Goal: Information Seeking & Learning: Learn about a topic

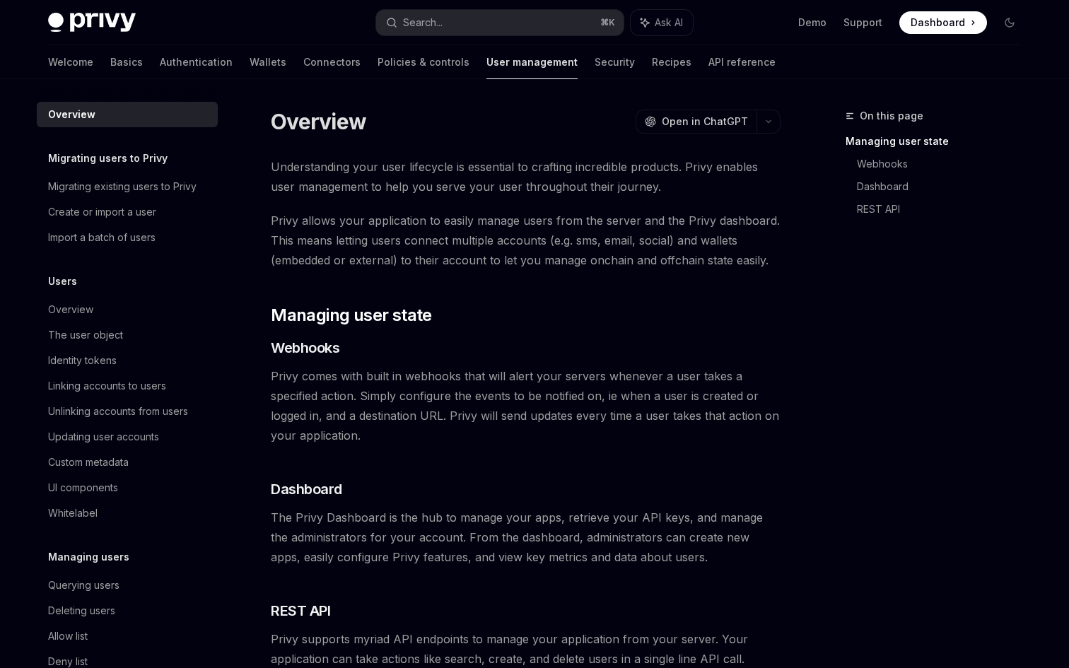
click at [975, 21] on span at bounding box center [943, 22] width 88 height 23
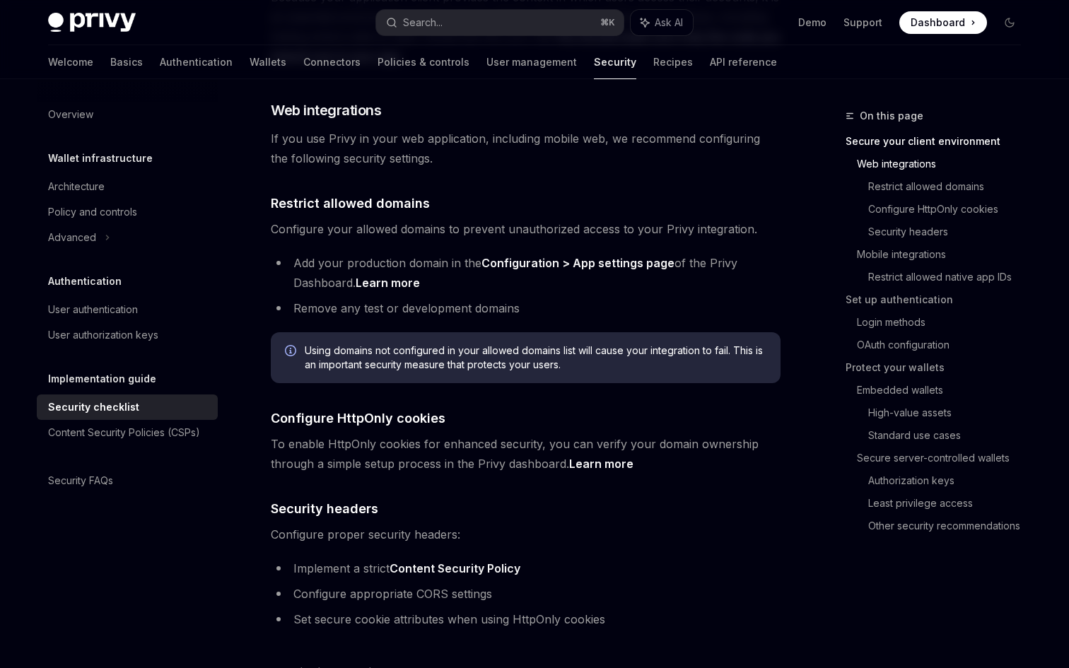
scroll to position [405, 0]
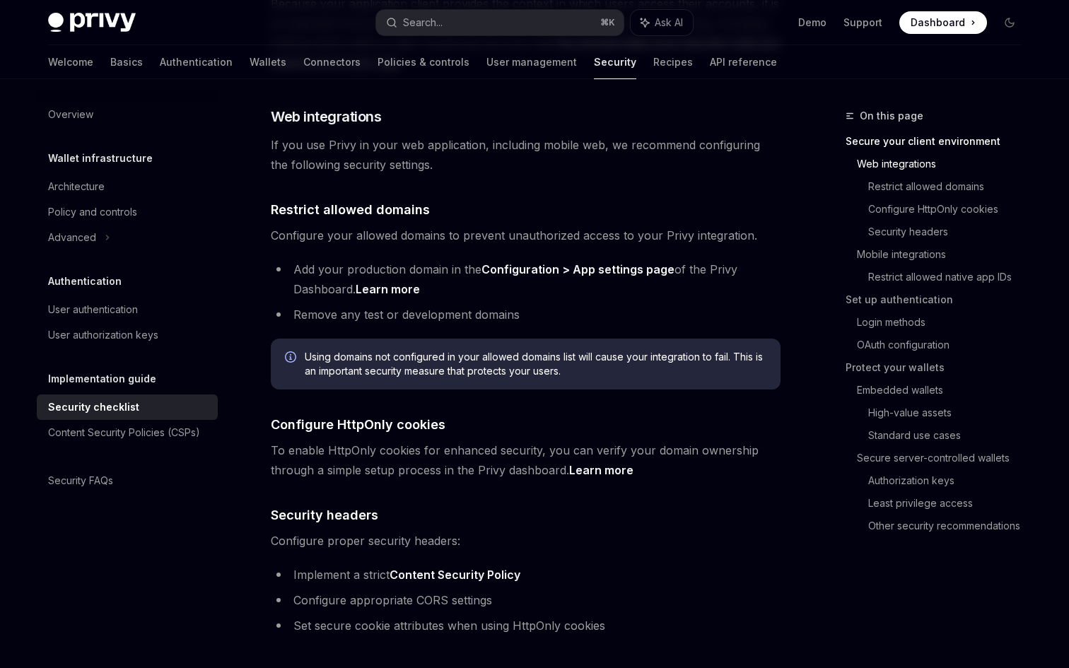
click at [567, 262] on link "Configuration > App settings page" at bounding box center [577, 269] width 193 height 15
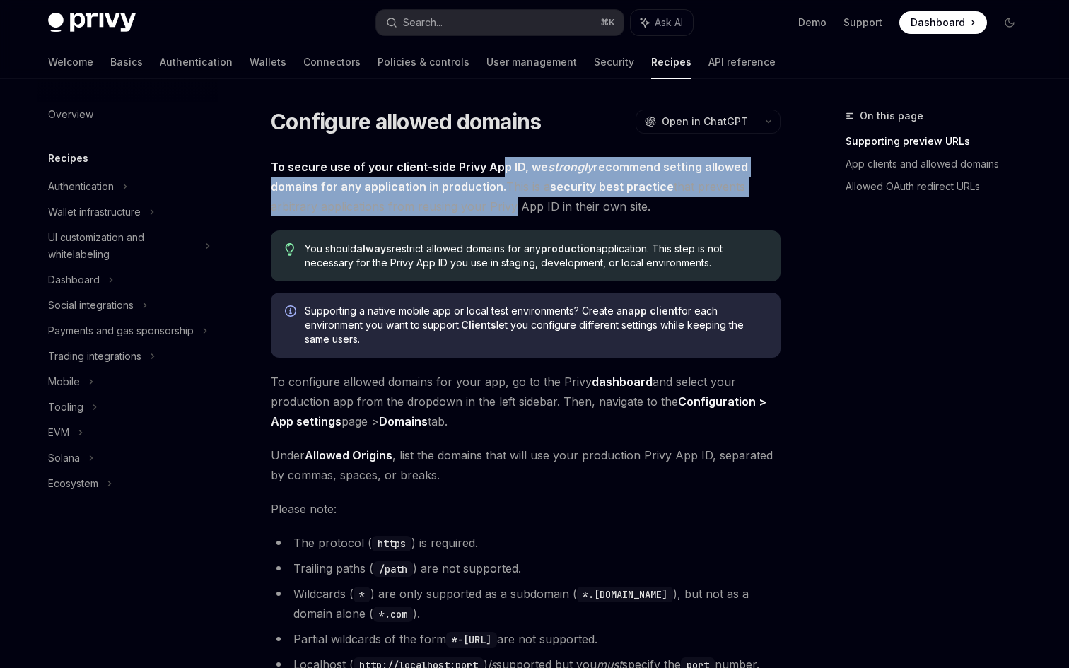
drag, startPoint x: 501, startPoint y: 165, endPoint x: 505, endPoint y: 211, distance: 46.2
click at [505, 211] on span "To secure use of your client-side Privy App ID, we strongly recommend setting a…" at bounding box center [526, 186] width 510 height 59
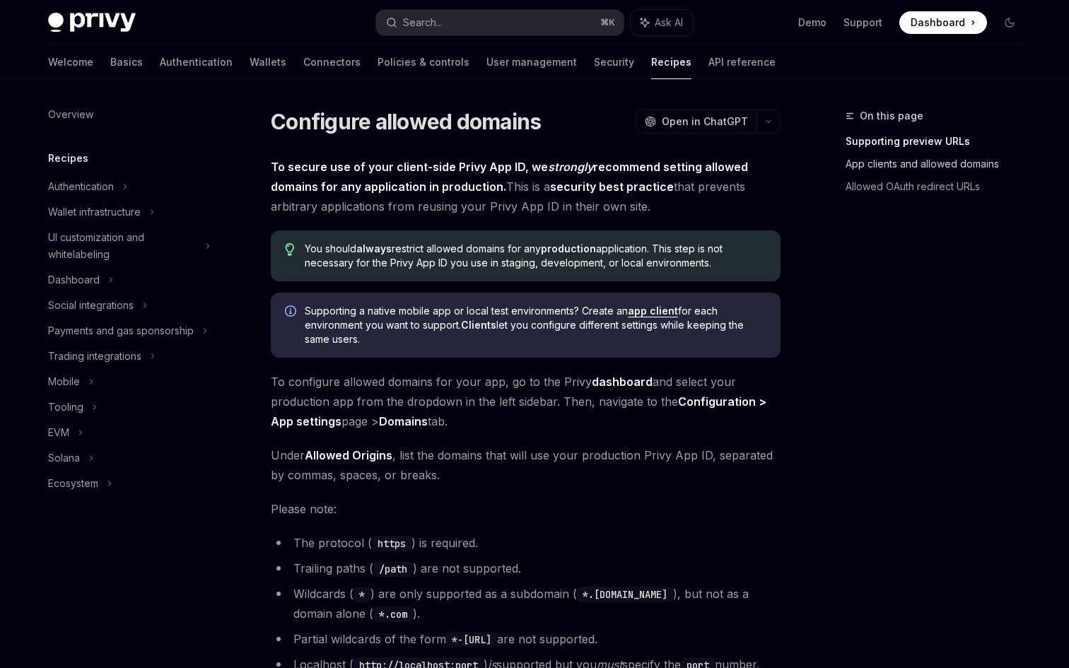
click at [941, 159] on link "App clients and allowed domains" at bounding box center [939, 164] width 187 height 23
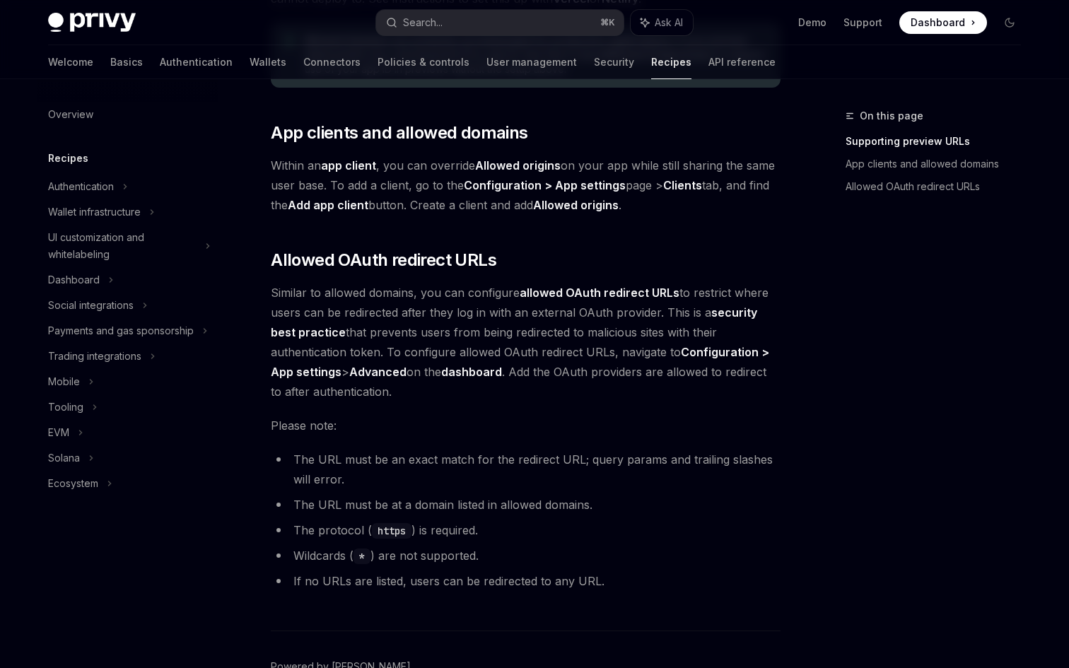
scroll to position [1535, 0]
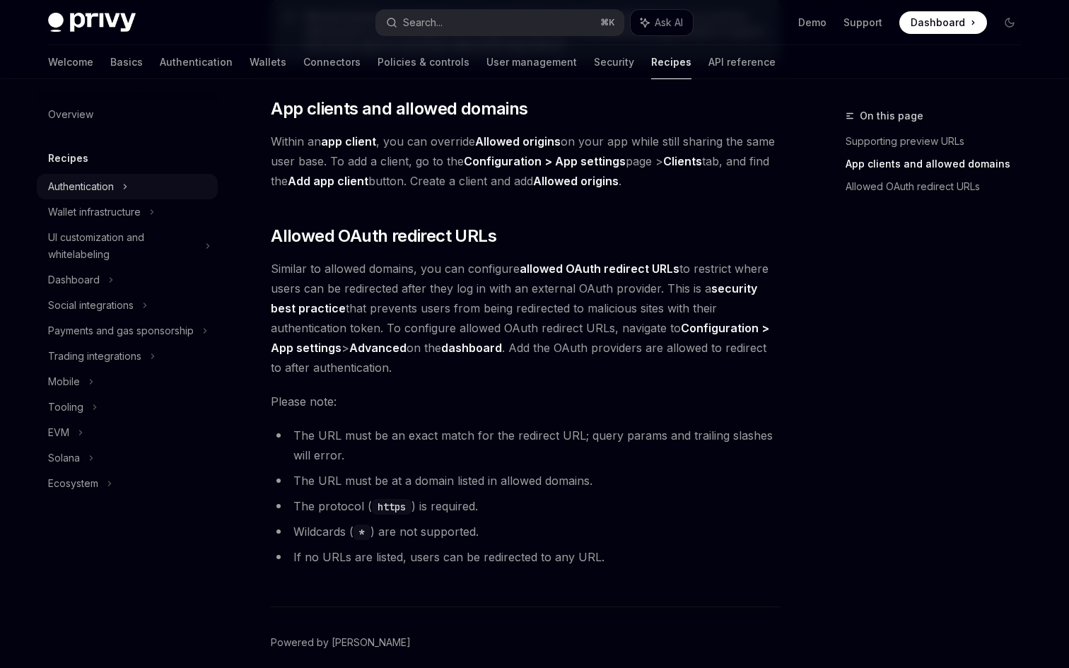
click at [129, 187] on div "Authentication" at bounding box center [127, 186] width 181 height 25
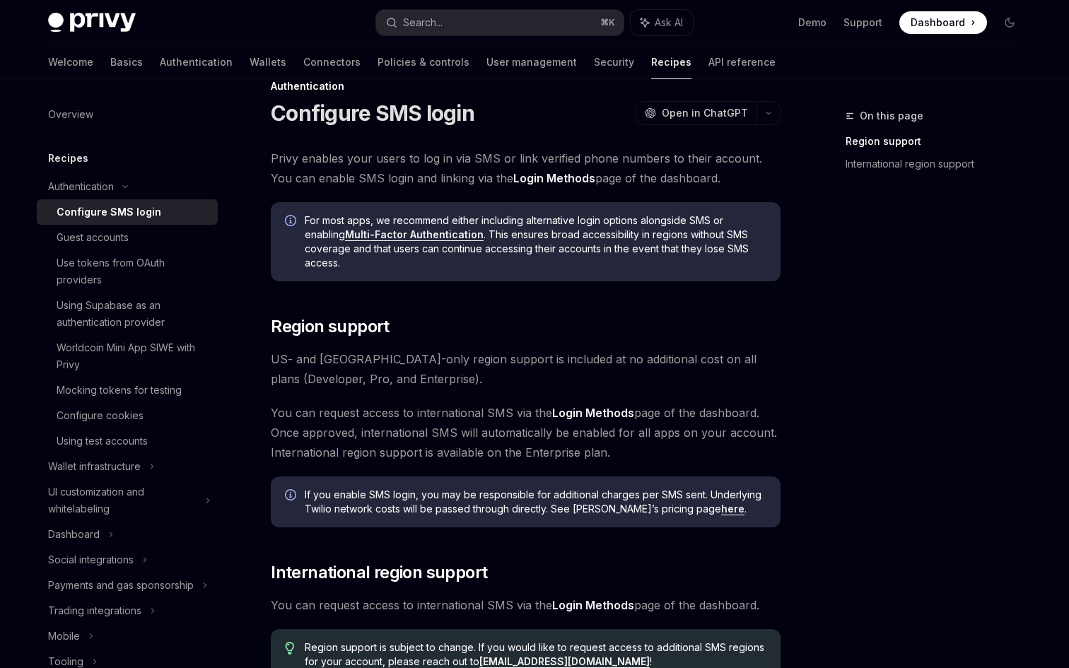
scroll to position [18, 0]
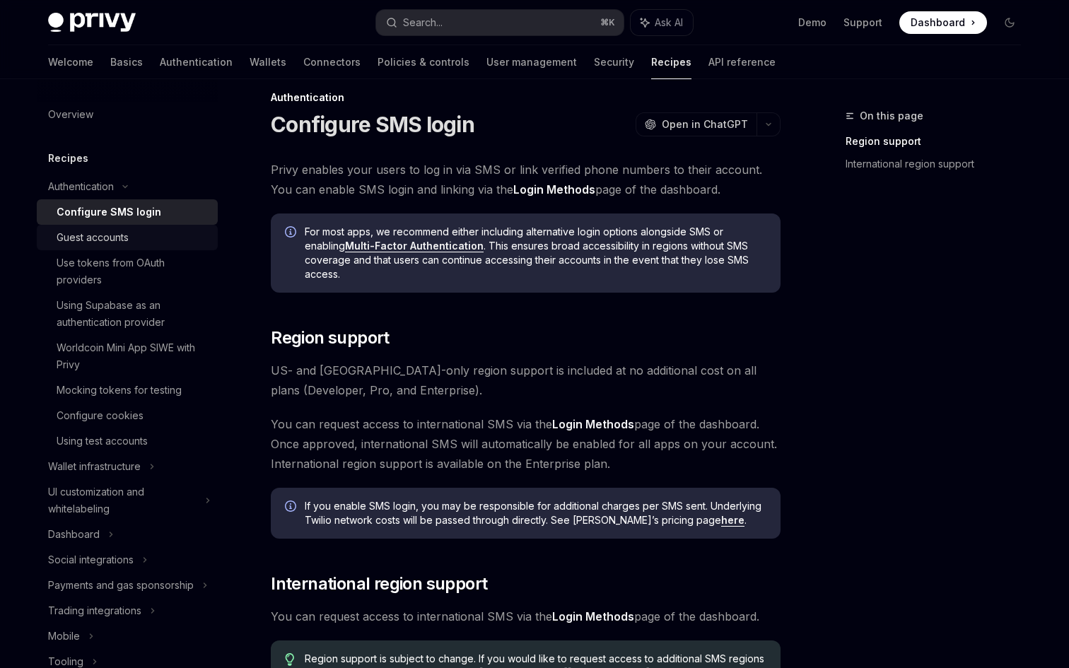
click at [160, 240] on div "Guest accounts" at bounding box center [133, 237] width 153 height 17
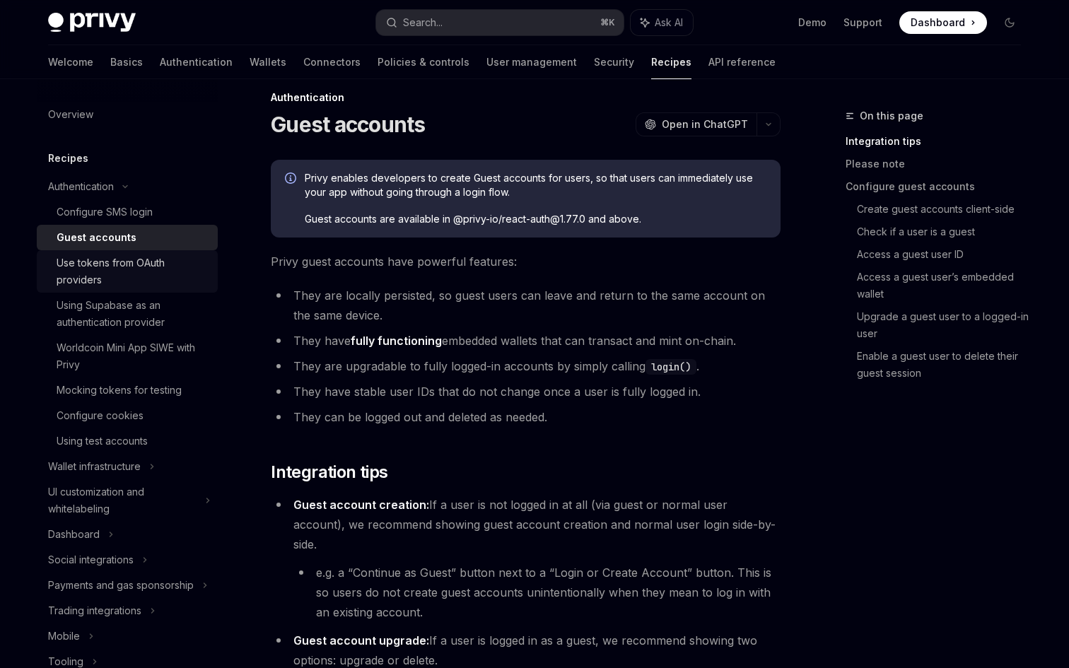
click at [161, 273] on div "Use tokens from OAuth providers" at bounding box center [133, 272] width 153 height 34
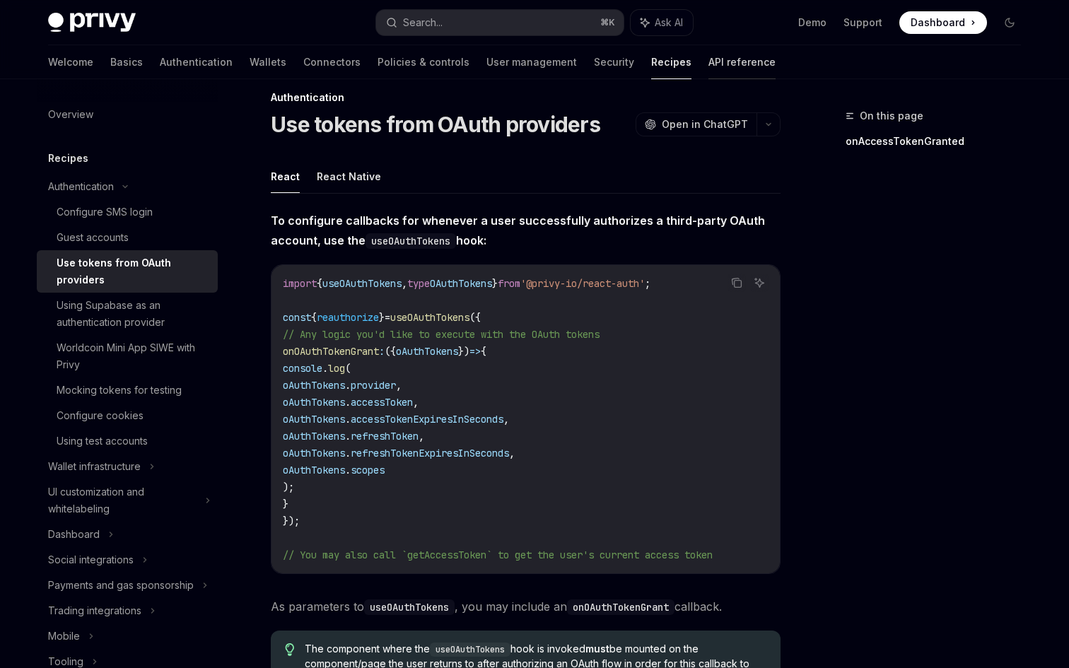
click at [708, 65] on link "API reference" at bounding box center [741, 62] width 67 height 34
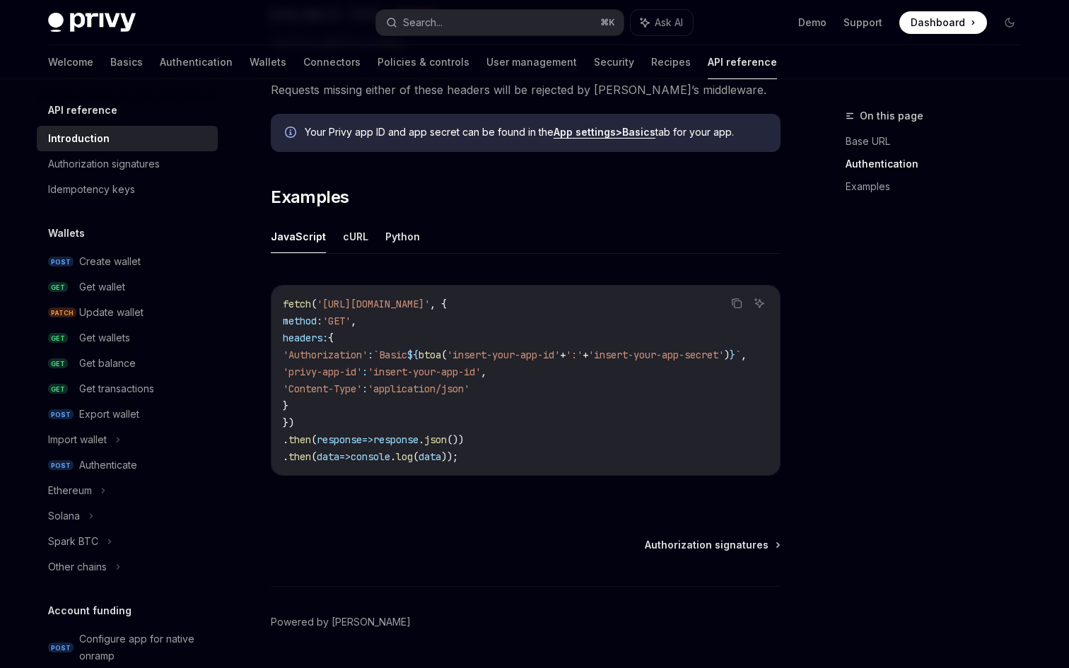
scroll to position [833, 0]
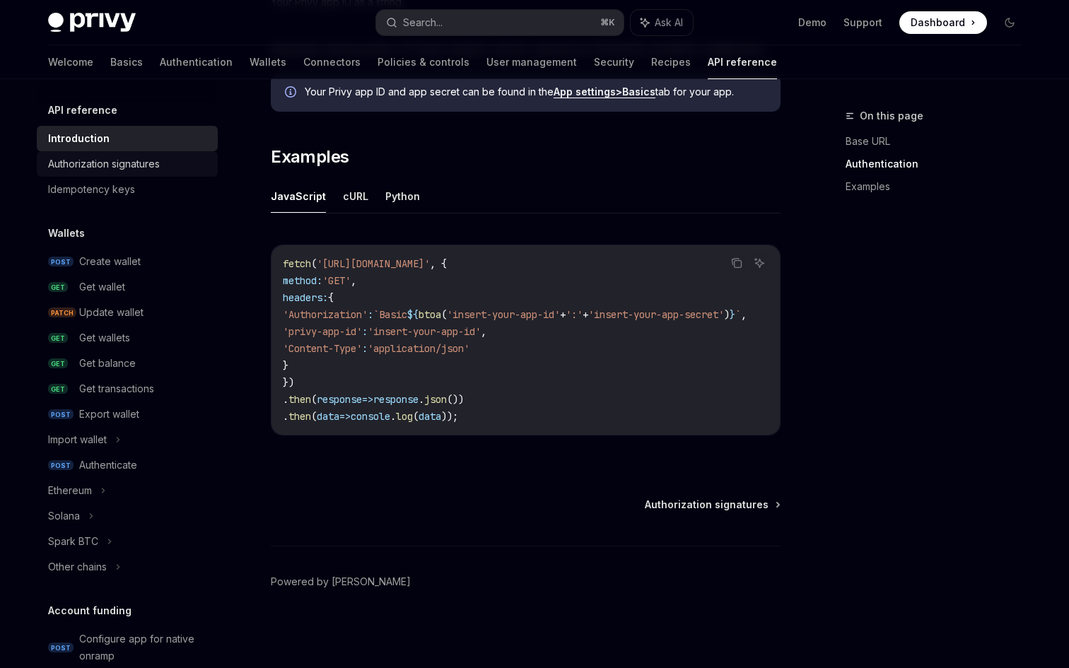
click at [129, 168] on div "Authorization signatures" at bounding box center [104, 164] width 112 height 17
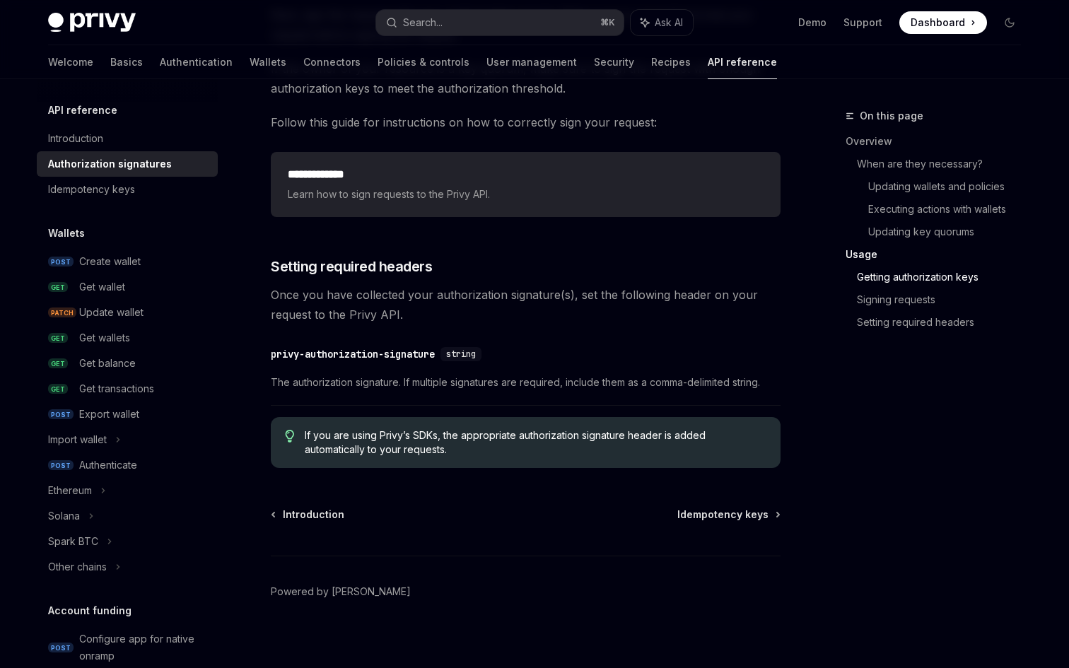
scroll to position [2289, 0]
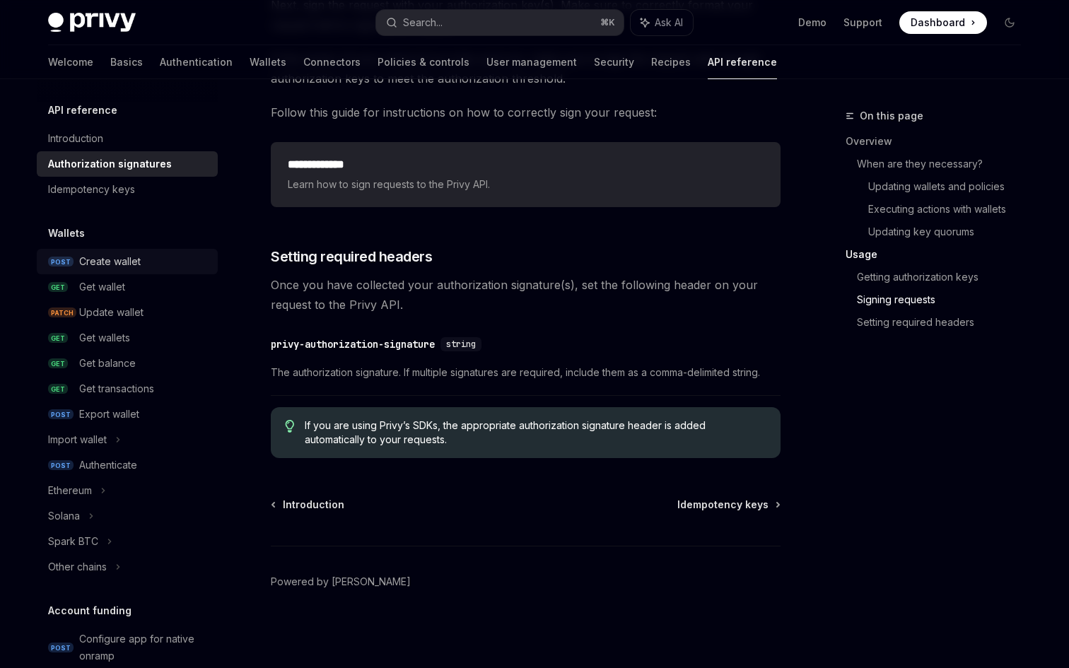
click at [145, 264] on div "Create wallet" at bounding box center [144, 261] width 130 height 17
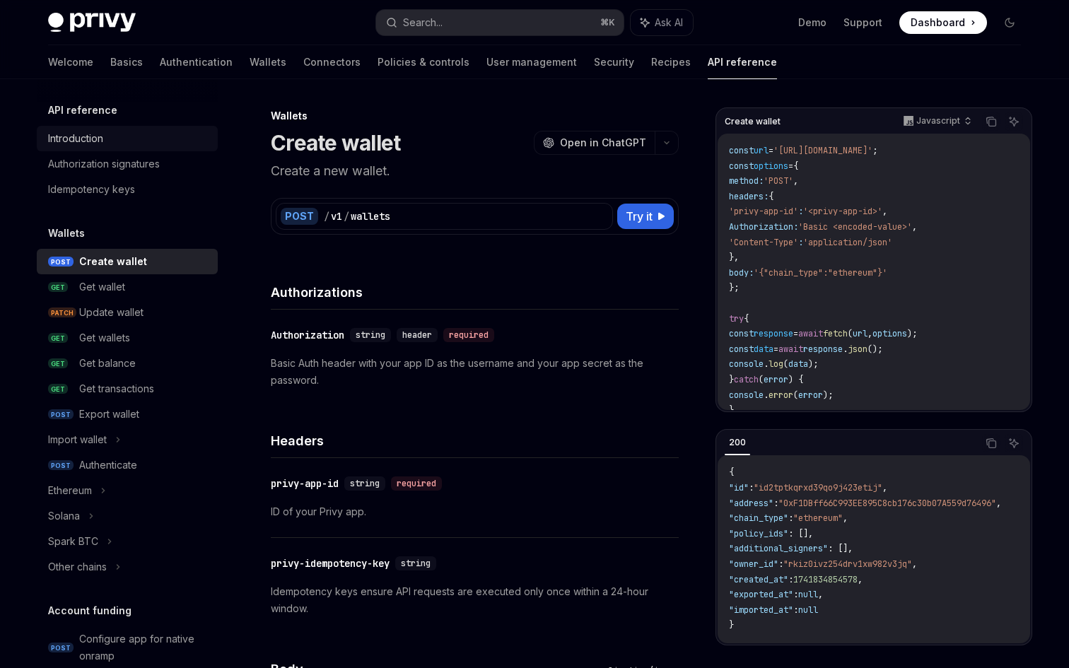
click at [106, 139] on div "Introduction" at bounding box center [128, 138] width 161 height 17
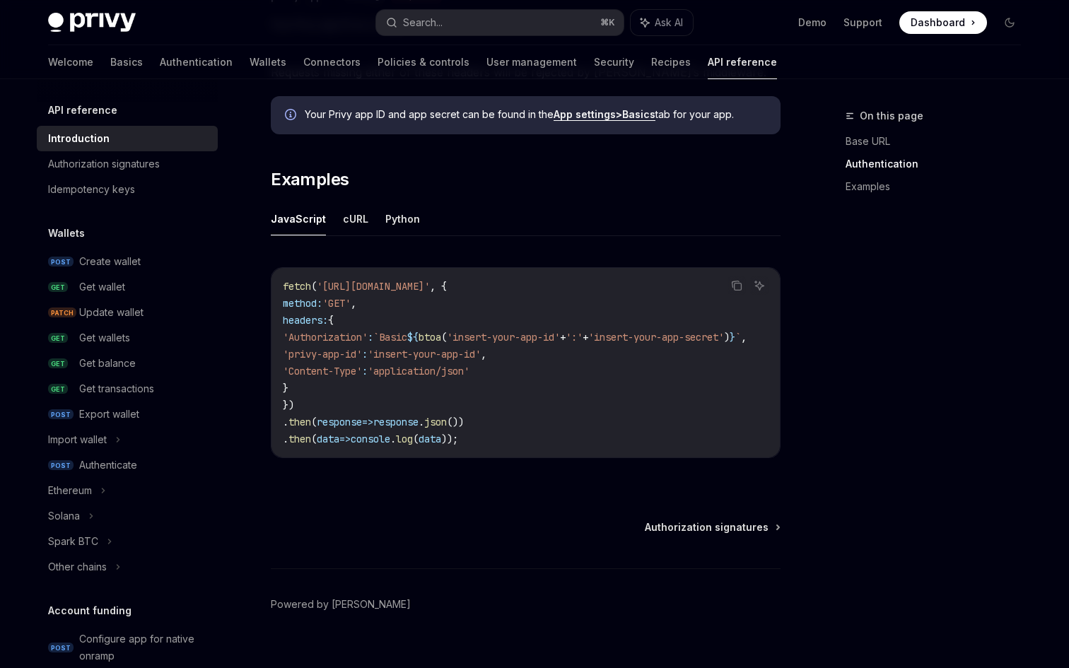
scroll to position [833, 0]
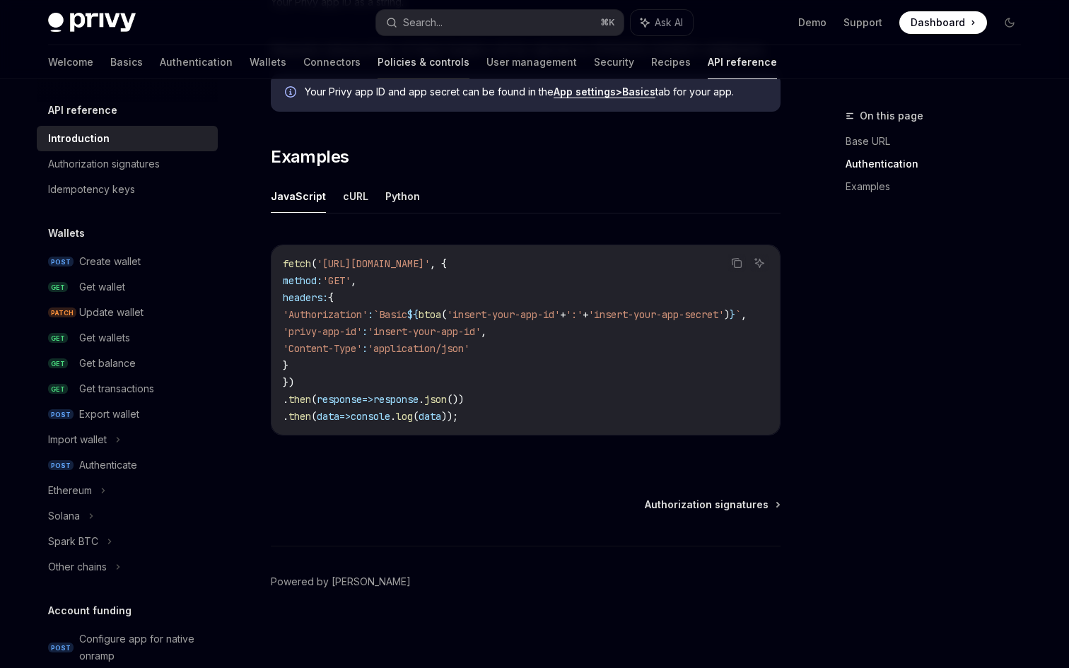
click at [378, 60] on link "Policies & controls" at bounding box center [424, 62] width 92 height 34
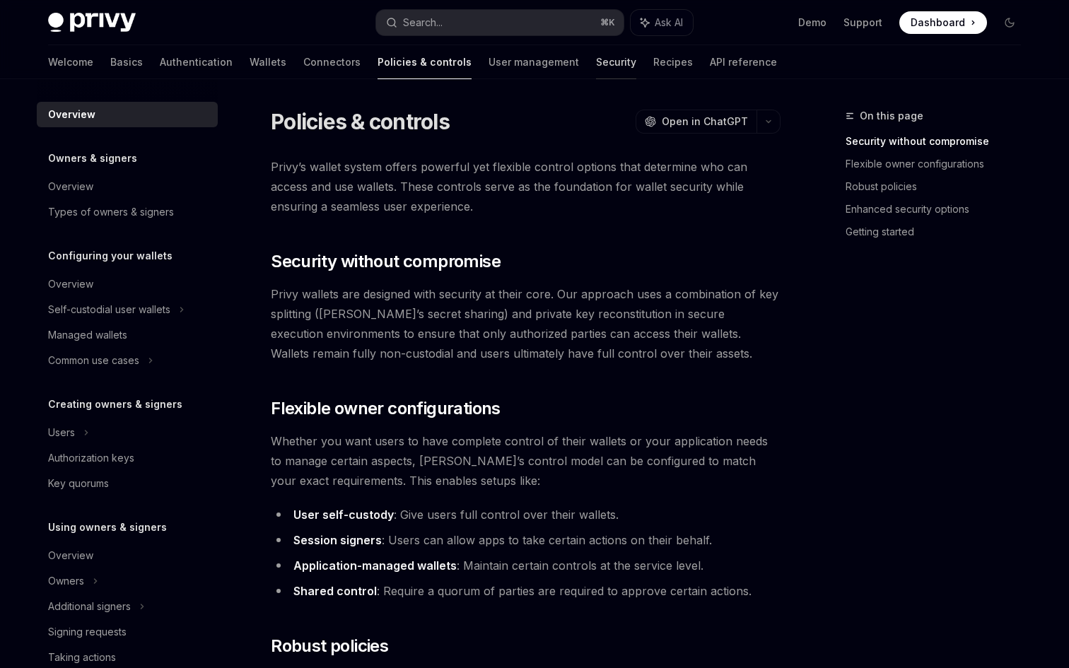
click at [596, 63] on link "Security" at bounding box center [616, 62] width 40 height 34
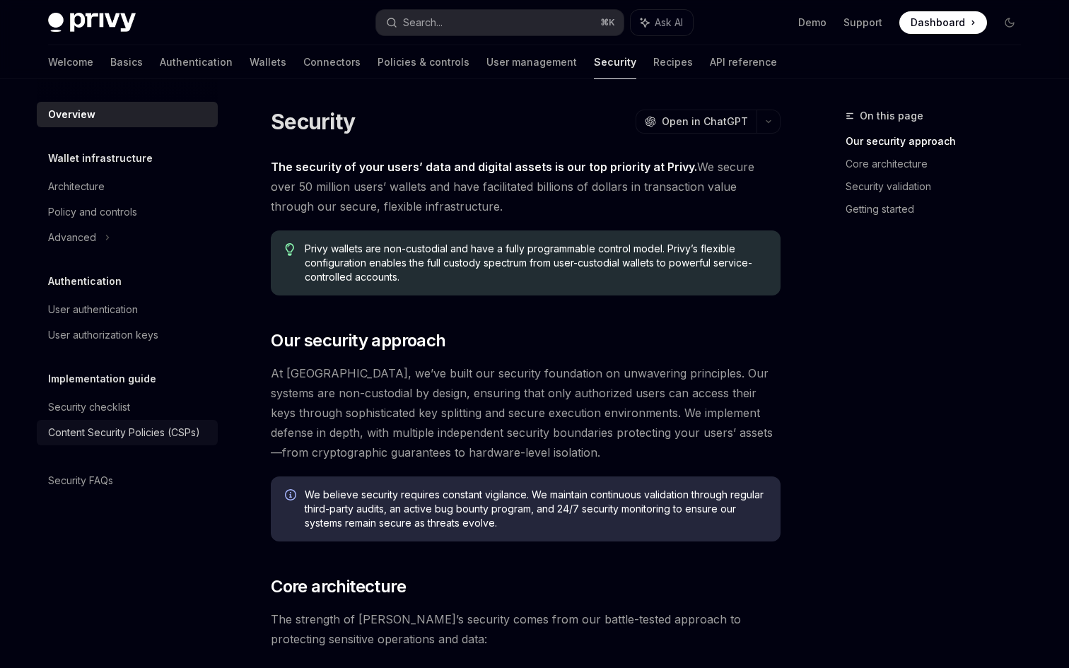
click at [150, 428] on div "Content Security Policies (CSPs)" at bounding box center [124, 432] width 152 height 17
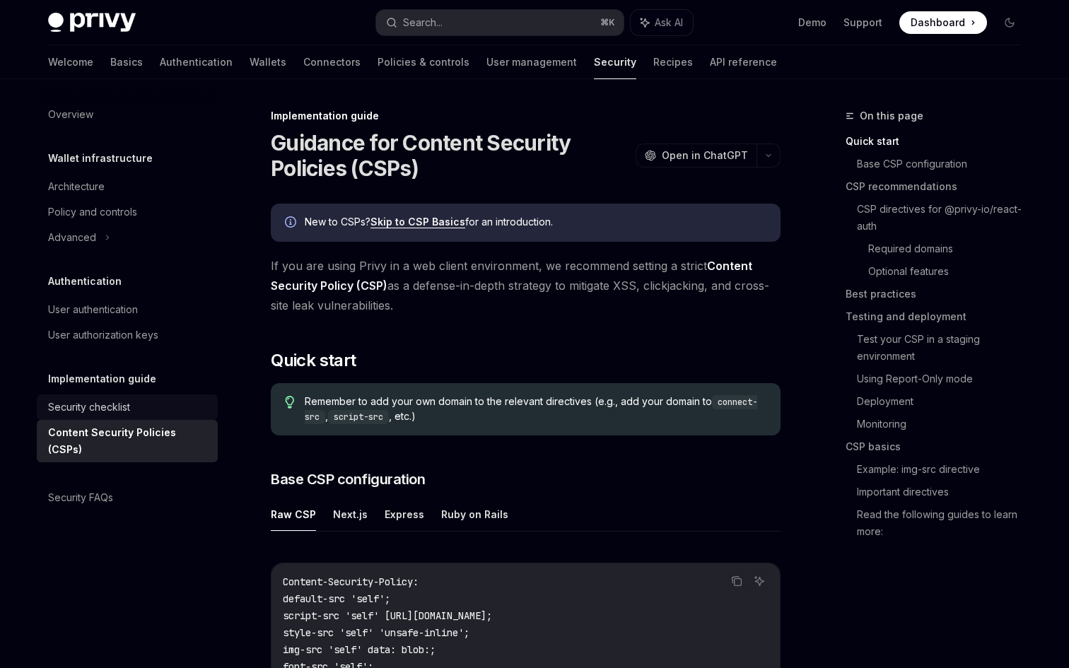
click at [119, 412] on div "Security checklist" at bounding box center [89, 407] width 82 height 17
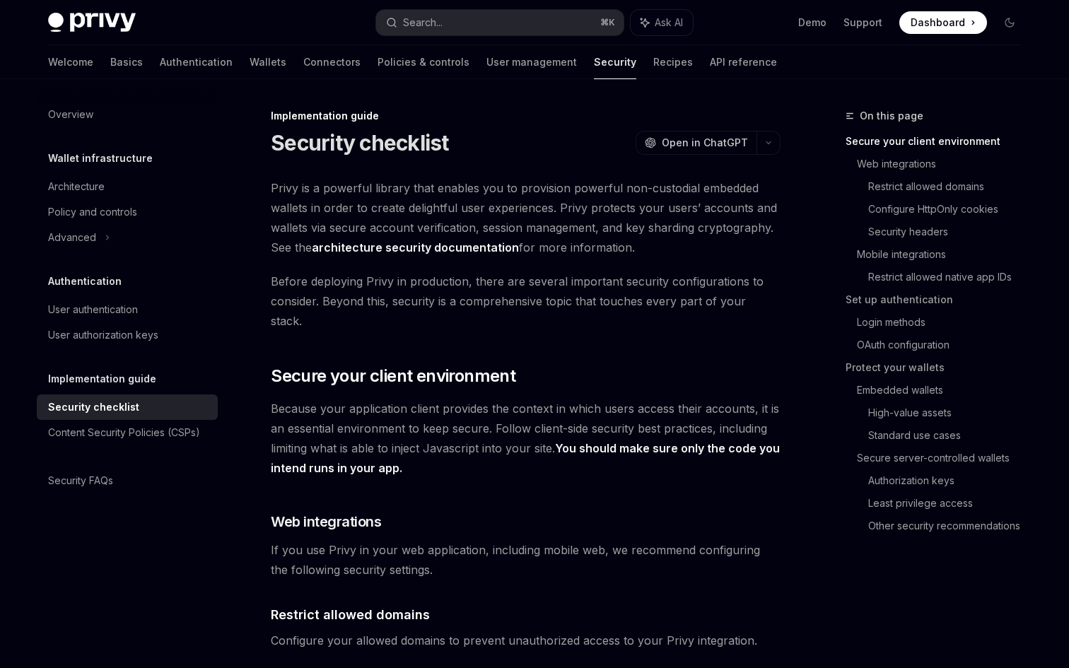
click at [122, 513] on div "Overview Wallet infrastructure Architecture Policy and controls Advanced Authen…" at bounding box center [139, 373] width 204 height 589
click at [91, 482] on div "Security FAQs" at bounding box center [80, 480] width 65 height 17
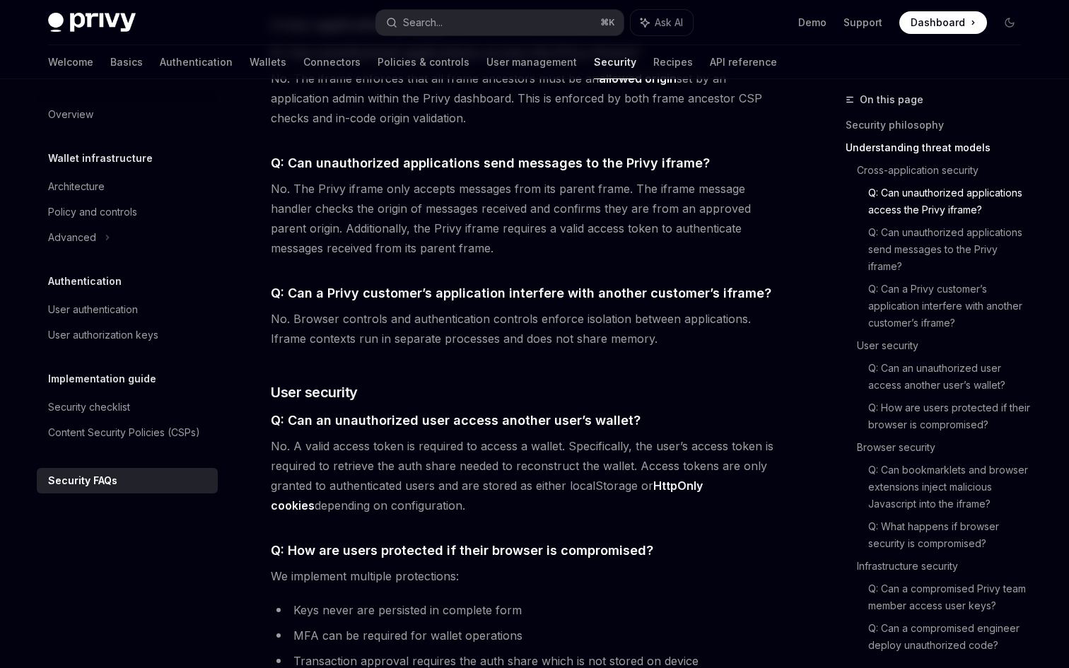
scroll to position [1042, 0]
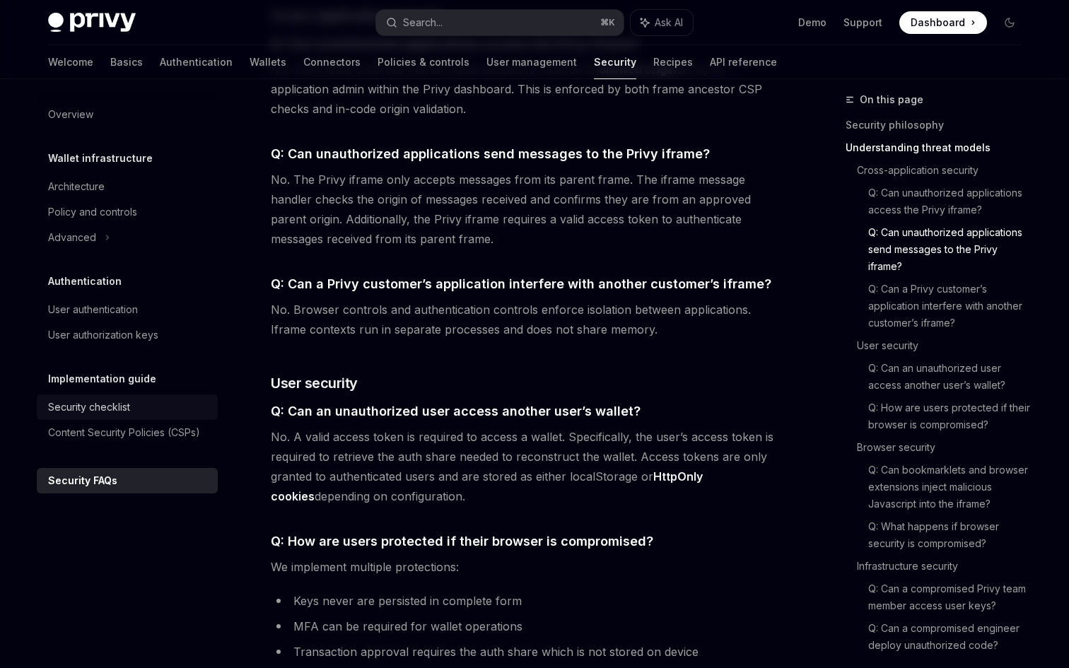
click at [151, 412] on div "Security checklist" at bounding box center [128, 407] width 161 height 17
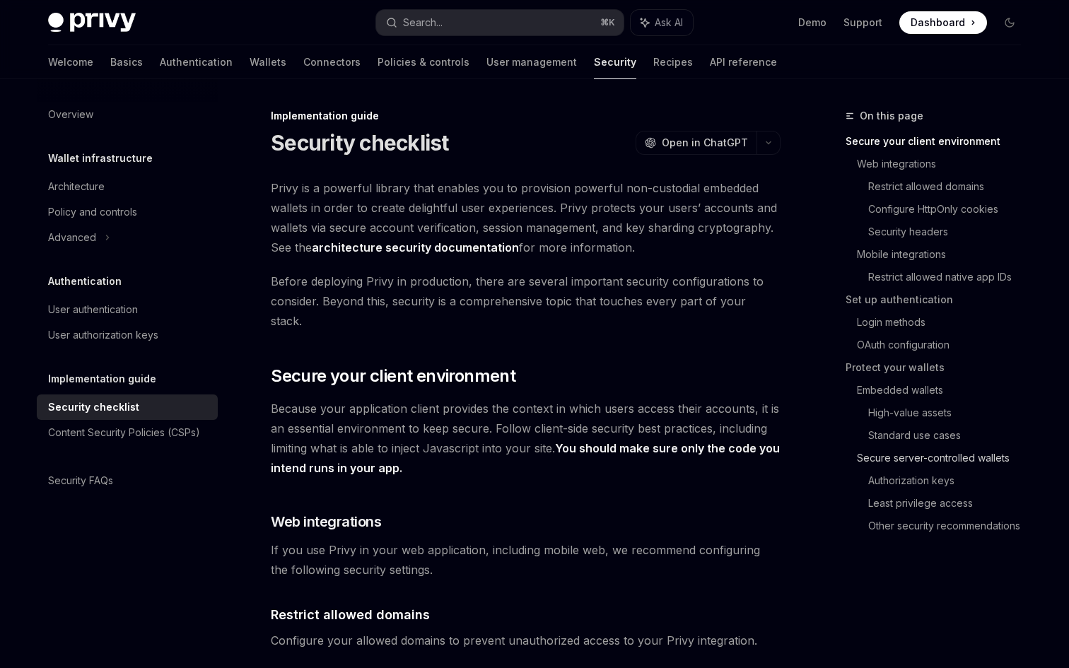
click at [921, 455] on link "Secure server-controlled wallets" at bounding box center [944, 458] width 175 height 23
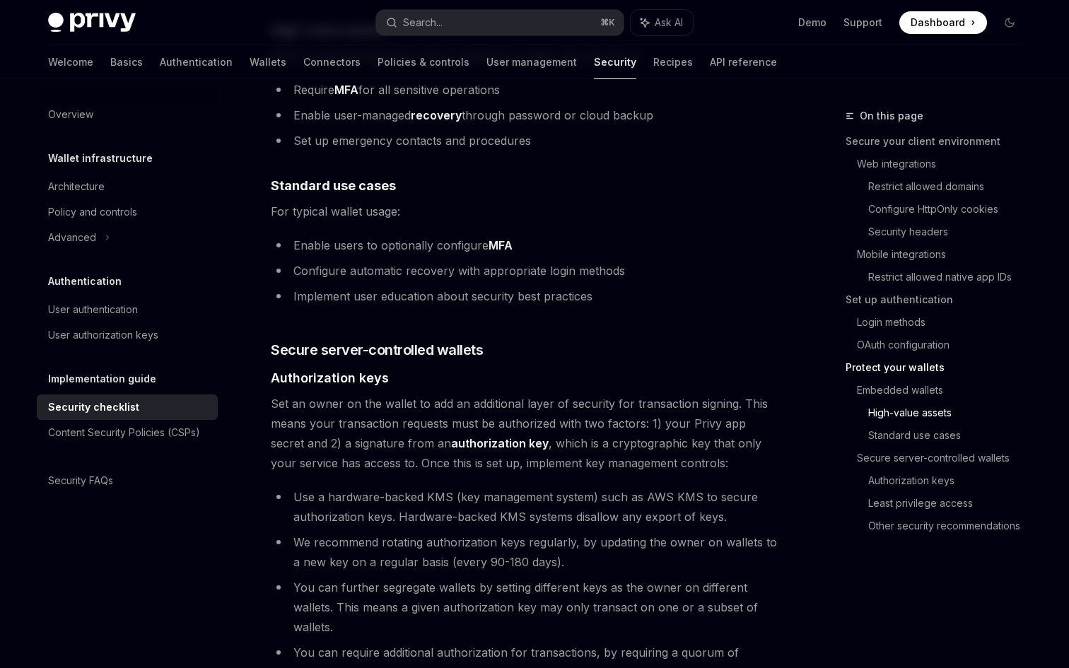
scroll to position [2246, 0]
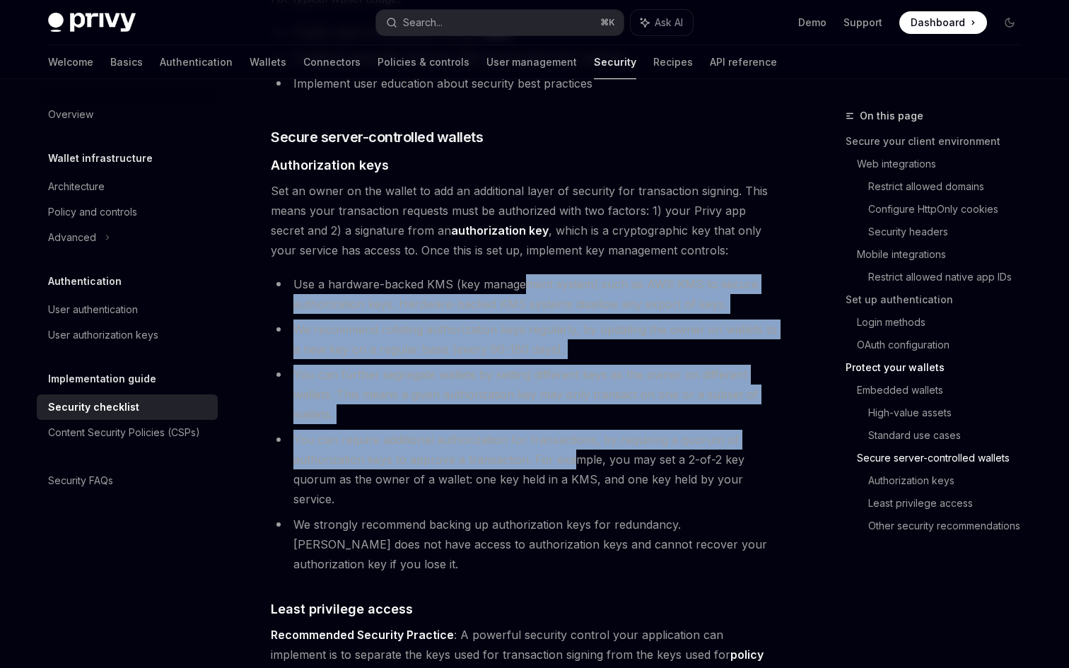
drag, startPoint x: 522, startPoint y: 255, endPoint x: 567, endPoint y: 445, distance: 194.8
click at [568, 445] on ul "Use a hardware-backed KMS (key management system) such as AWS KMS to secure aut…" at bounding box center [526, 424] width 510 height 300
click at [565, 445] on li "You can require additional authorization for transactions, by requiring a quoru…" at bounding box center [526, 469] width 510 height 79
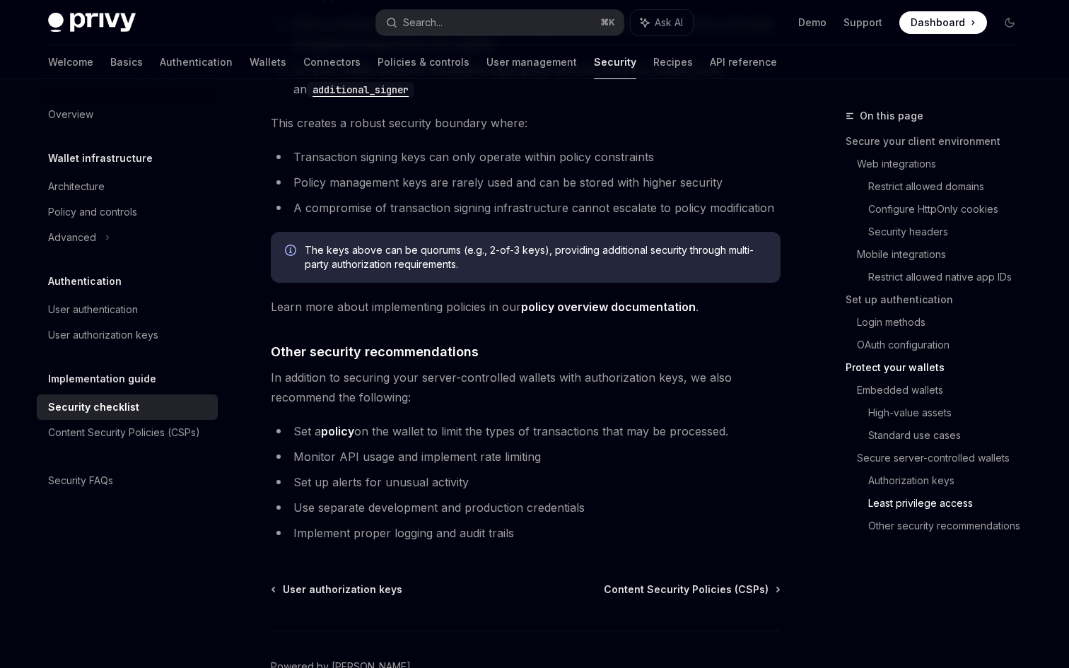
scroll to position [3139, 0]
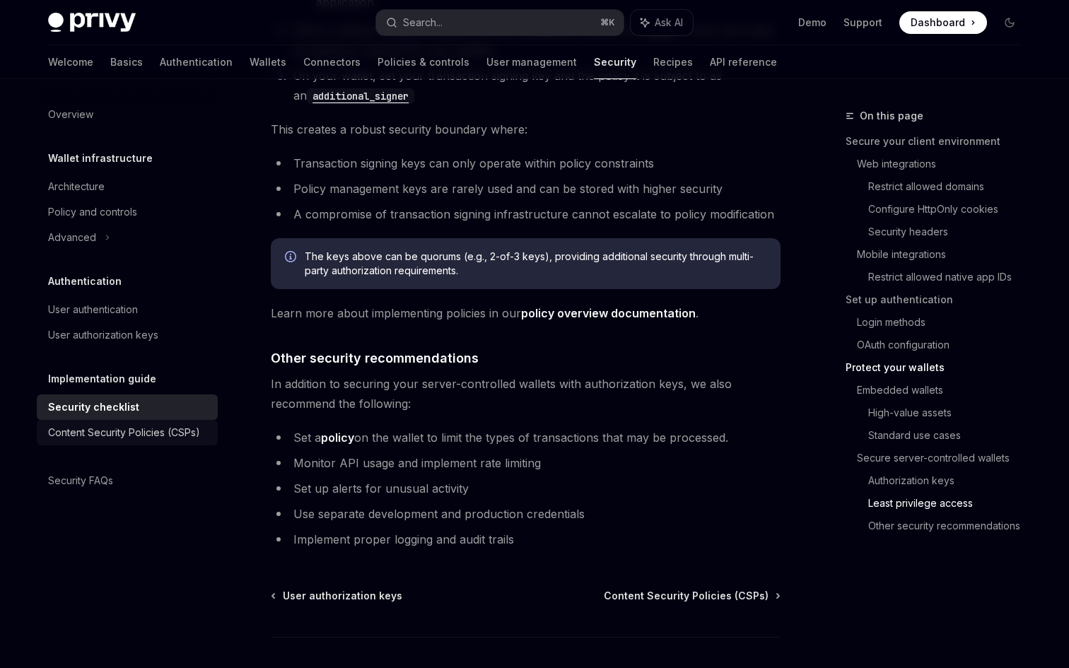
click at [151, 431] on div "Content Security Policies (CSPs)" at bounding box center [124, 432] width 152 height 17
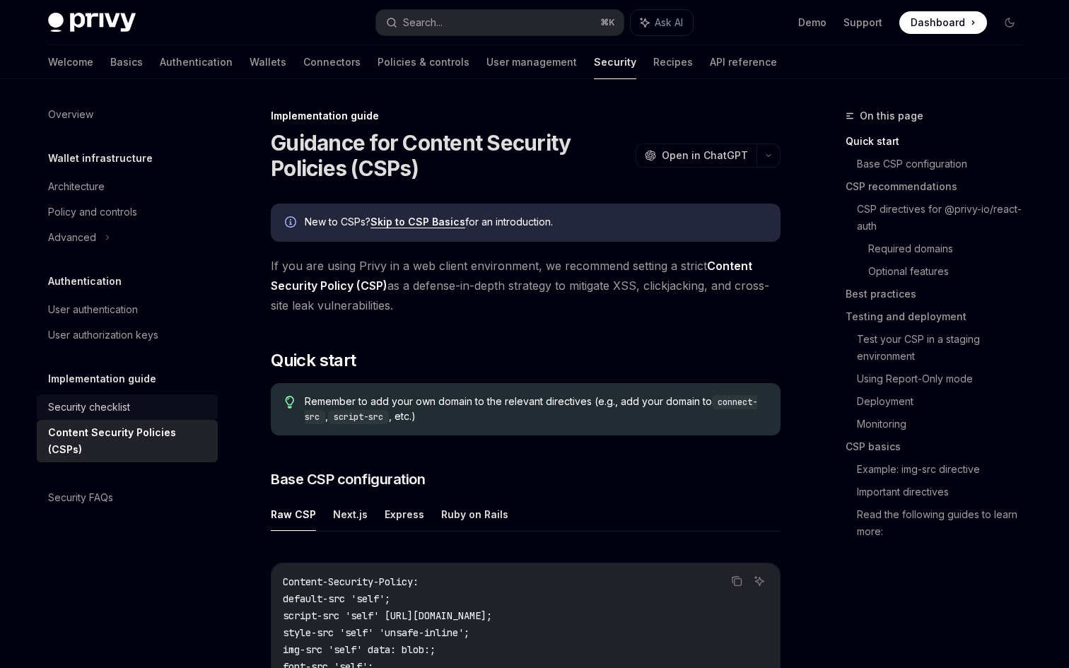
click at [147, 399] on div "Security checklist" at bounding box center [128, 407] width 161 height 17
type textarea "*"
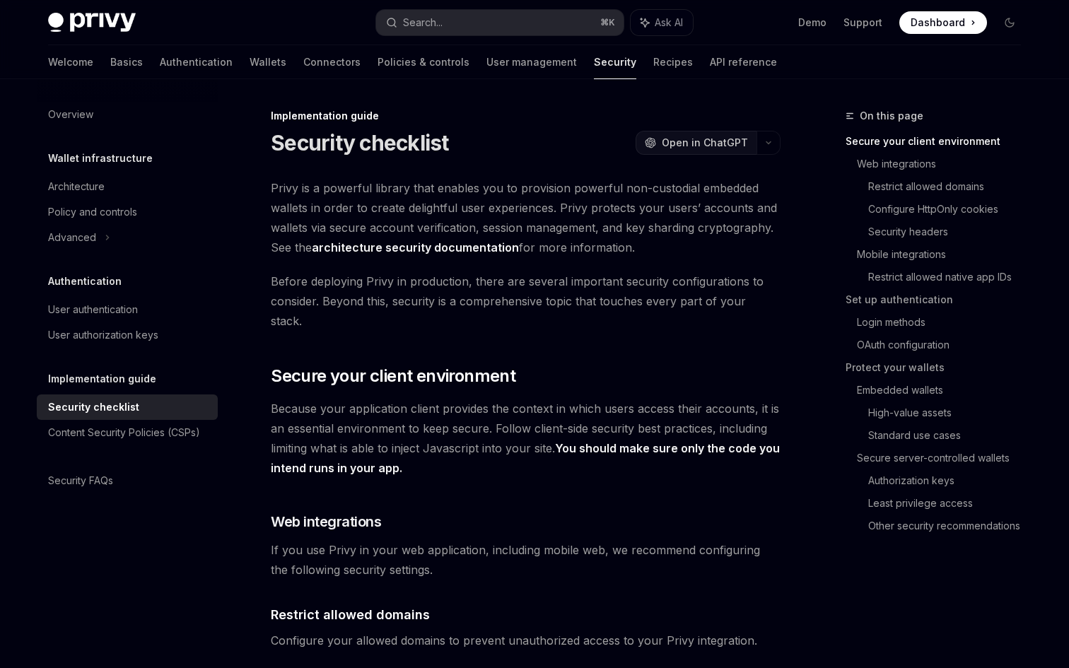
click at [689, 146] on span "Open in ChatGPT" at bounding box center [705, 143] width 86 height 14
